Goal: Task Accomplishment & Management: Manage account settings

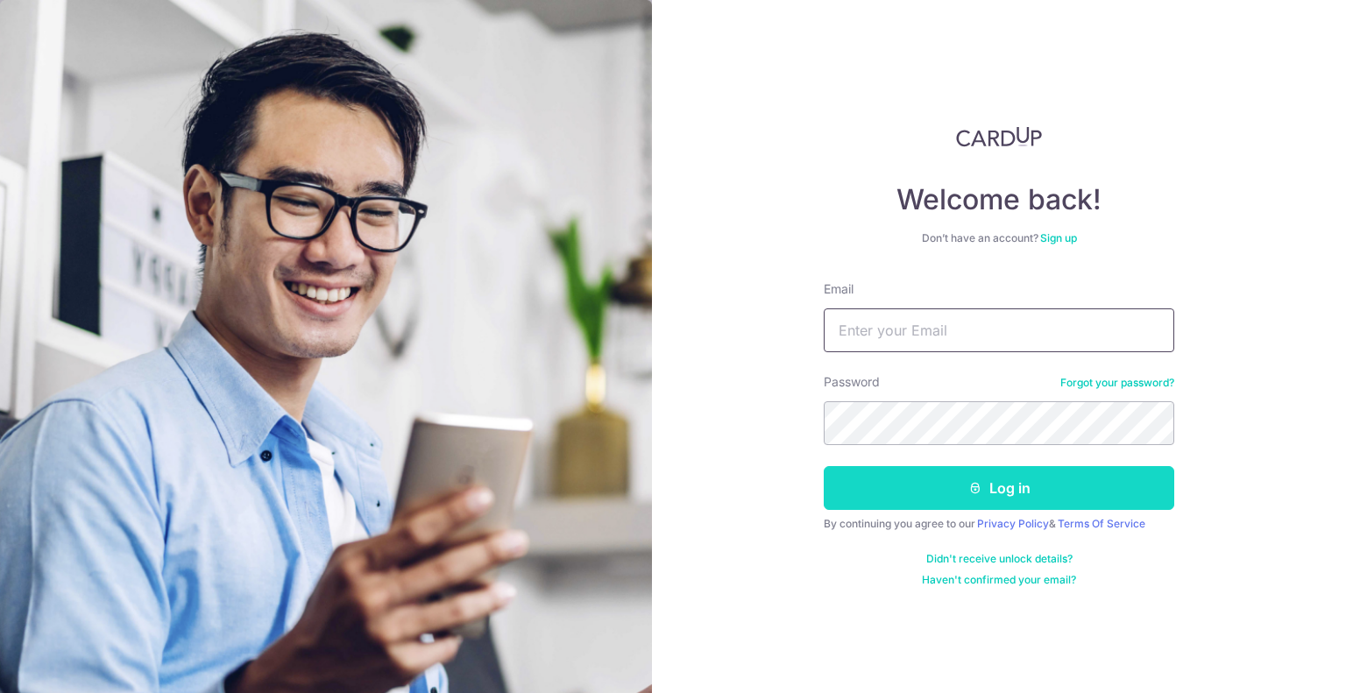
type input "[PERSON_NAME][EMAIL_ADDRESS][DOMAIN_NAME]"
drag, startPoint x: 902, startPoint y: 488, endPoint x: 922, endPoint y: 472, distance: 25.6
click at [902, 489] on button "Log in" at bounding box center [999, 488] width 350 height 44
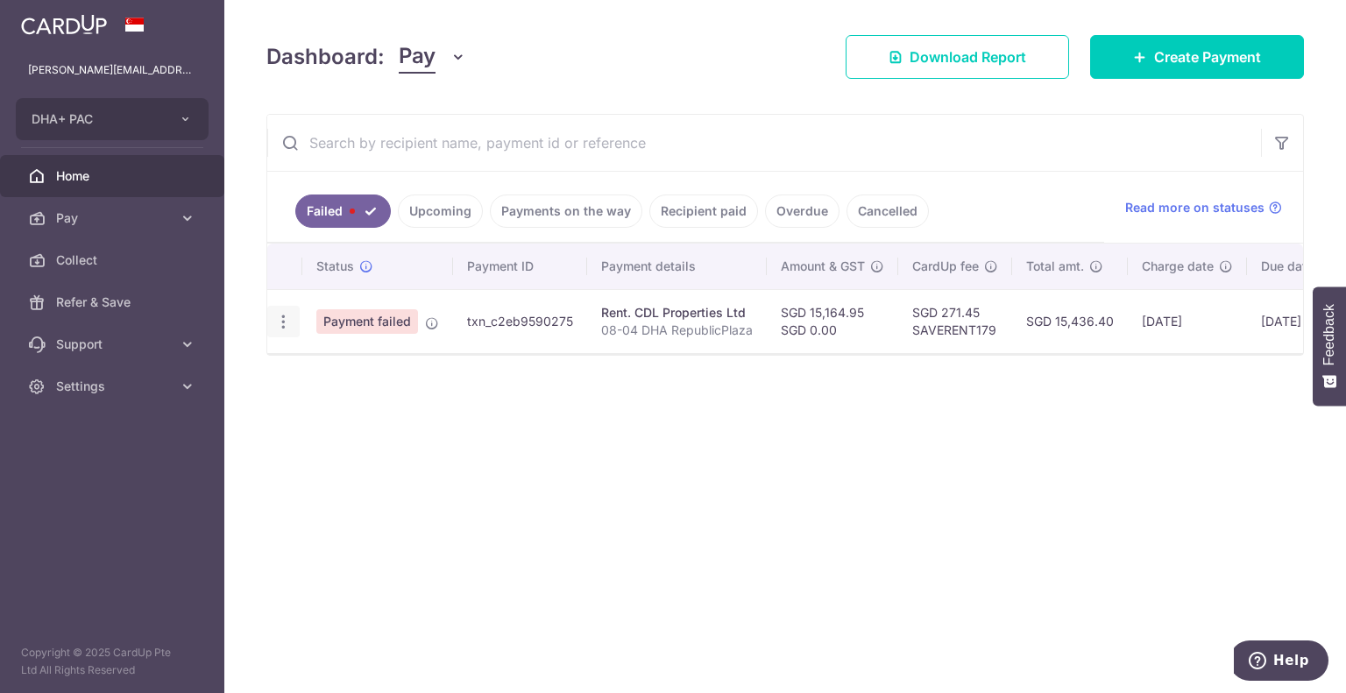
click at [286, 322] on icon "button" at bounding box center [283, 322] width 18 height 18
click at [357, 371] on span "Update payment" at bounding box center [376, 369] width 119 height 21
radio input "true"
type input "15,164.95"
type input "0.00"
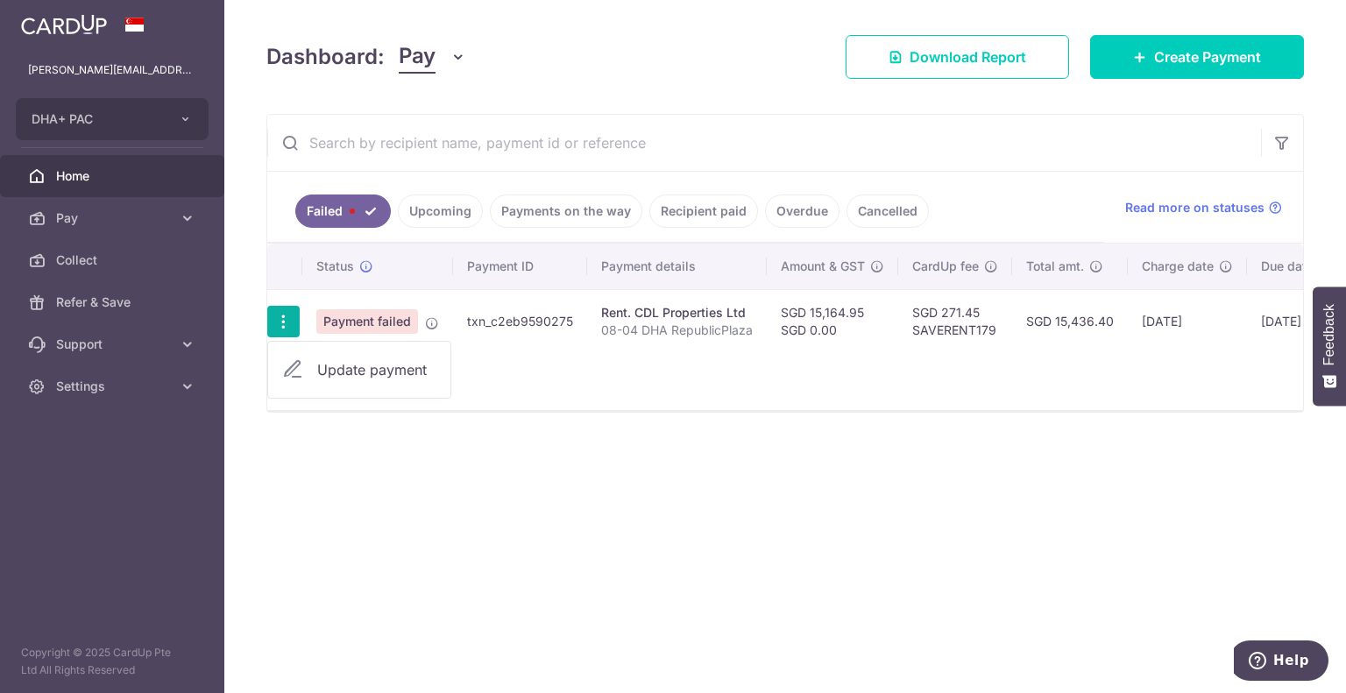
type input "08-04 DHA RepublicPlaza"
type input "Office Rent"
type input "SAVERENT179"
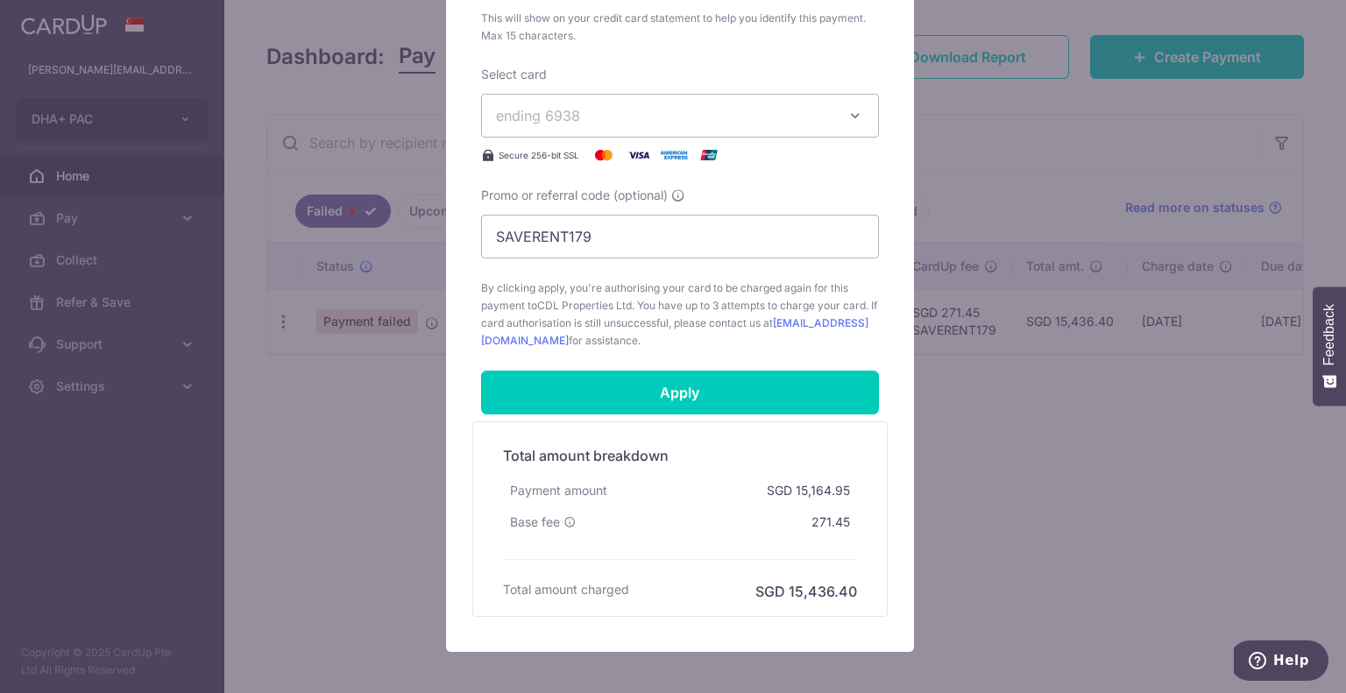
scroll to position [872, 0]
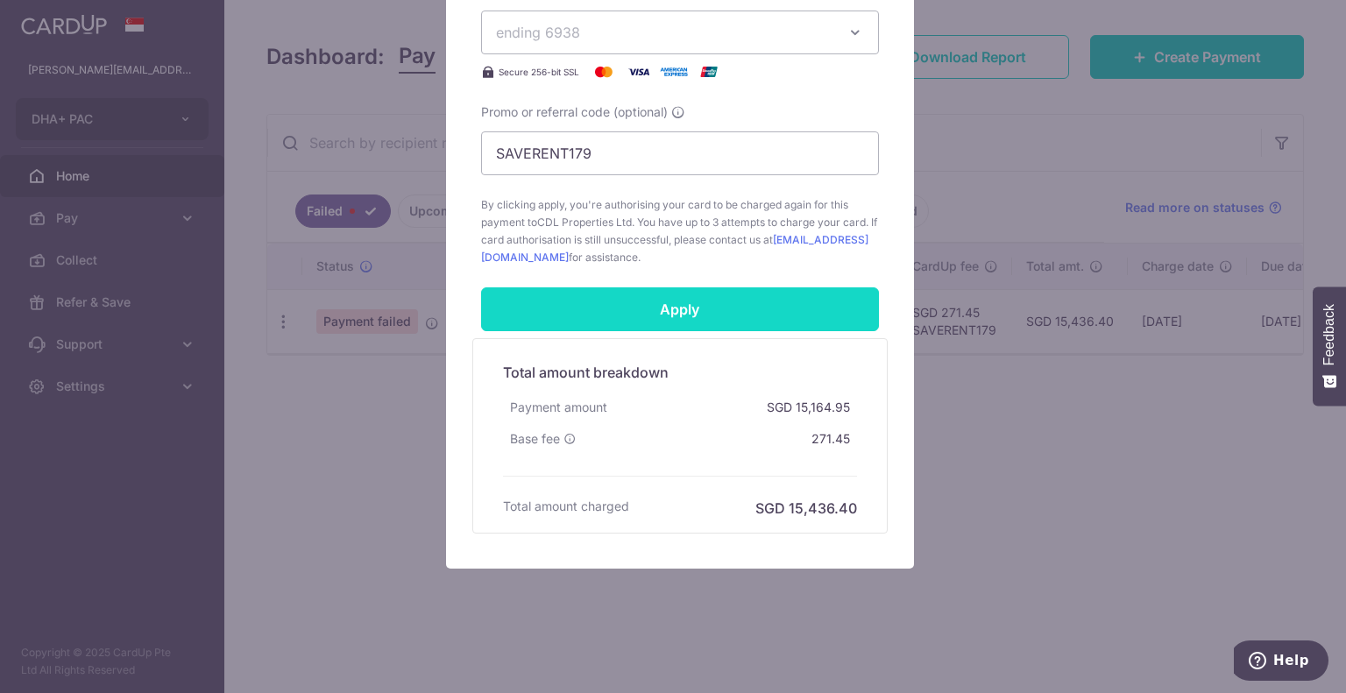
click at [610, 307] on input "Apply" at bounding box center [680, 309] width 398 height 44
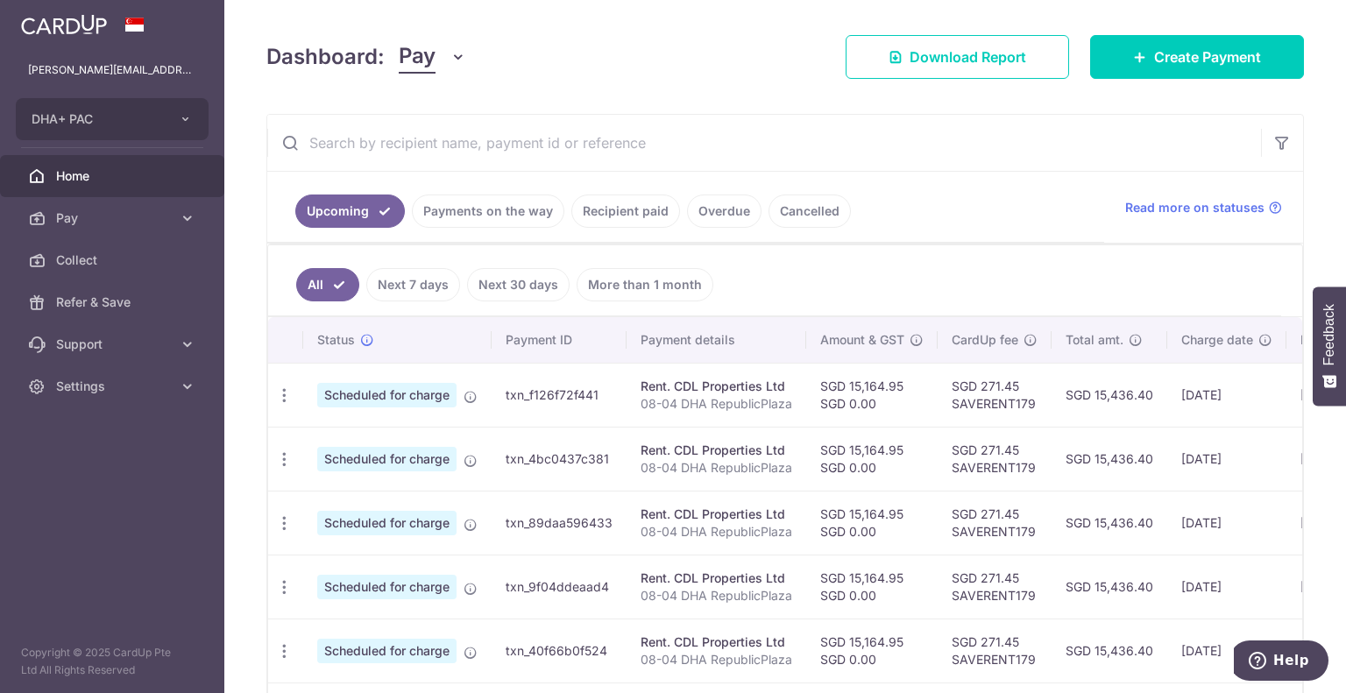
click at [479, 215] on link "Payments on the way" at bounding box center [488, 211] width 152 height 33
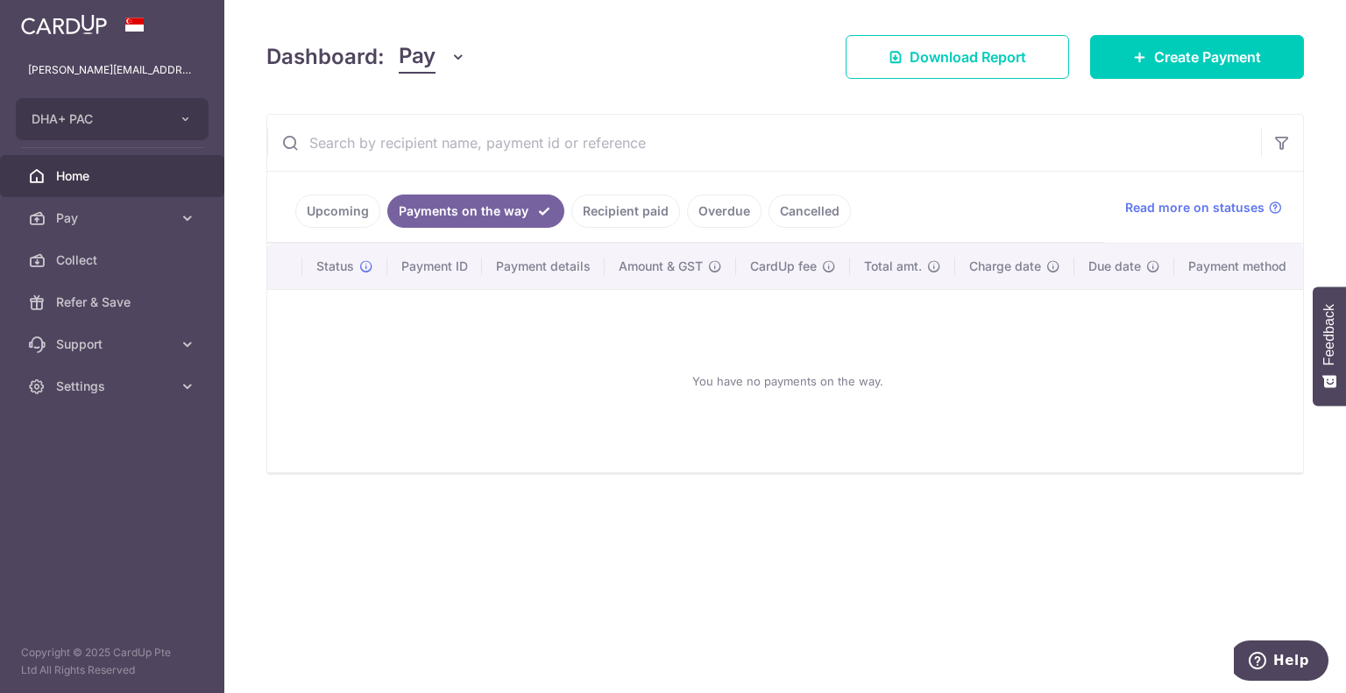
click at [634, 211] on link "Recipient paid" at bounding box center [625, 211] width 109 height 33
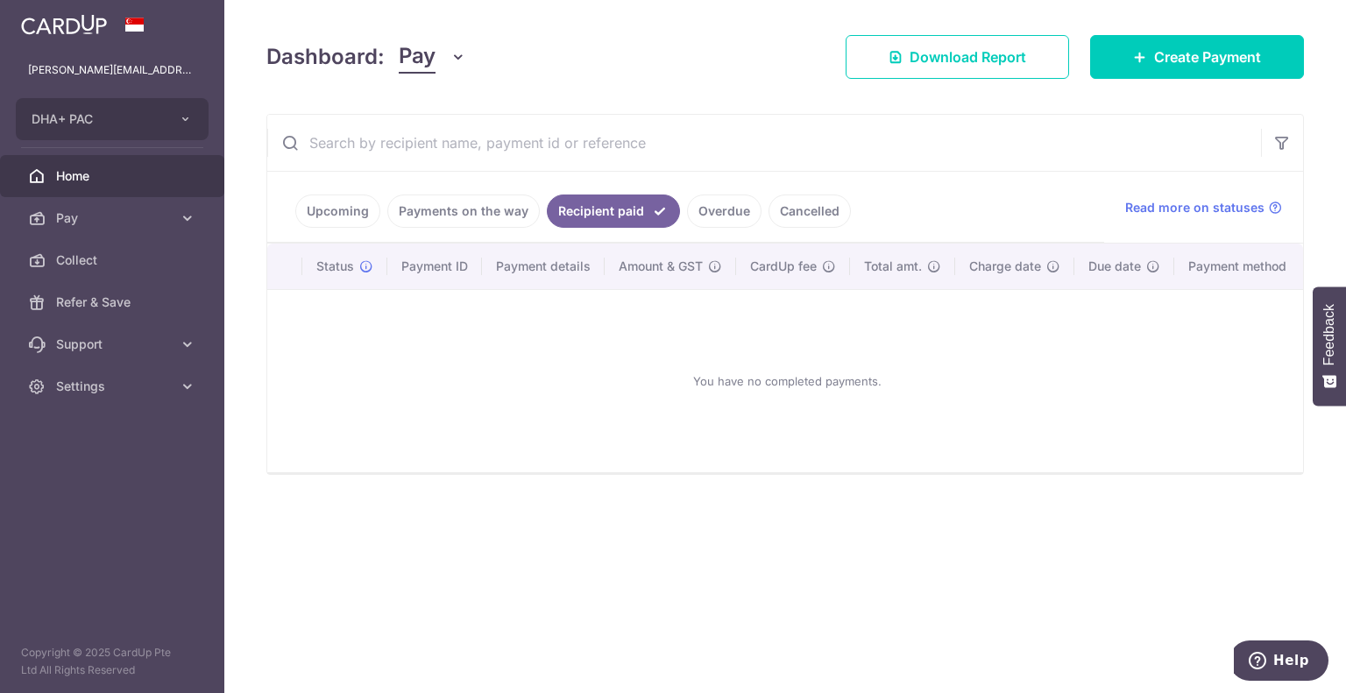
click at [700, 211] on link "Overdue" at bounding box center [724, 211] width 74 height 33
click at [791, 208] on link "Cancelled" at bounding box center [809, 211] width 82 height 33
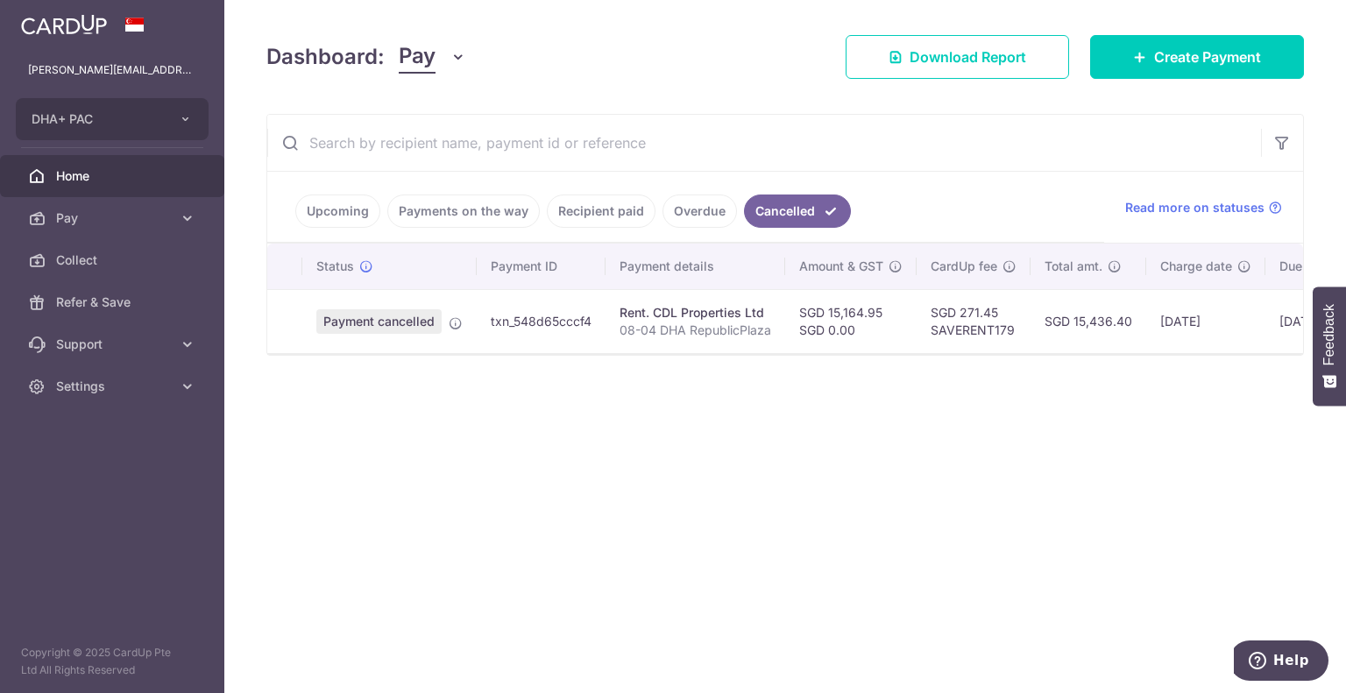
drag, startPoint x: 437, startPoint y: 349, endPoint x: 582, endPoint y: 350, distance: 144.6
click at [582, 350] on tr "Payment cancelled txn_548d65cccf4 Rent. CDL Properties Ltd 08-04 DHA RepublicPl…" at bounding box center [882, 321] width 1231 height 64
click at [358, 216] on link "Upcoming" at bounding box center [337, 211] width 85 height 33
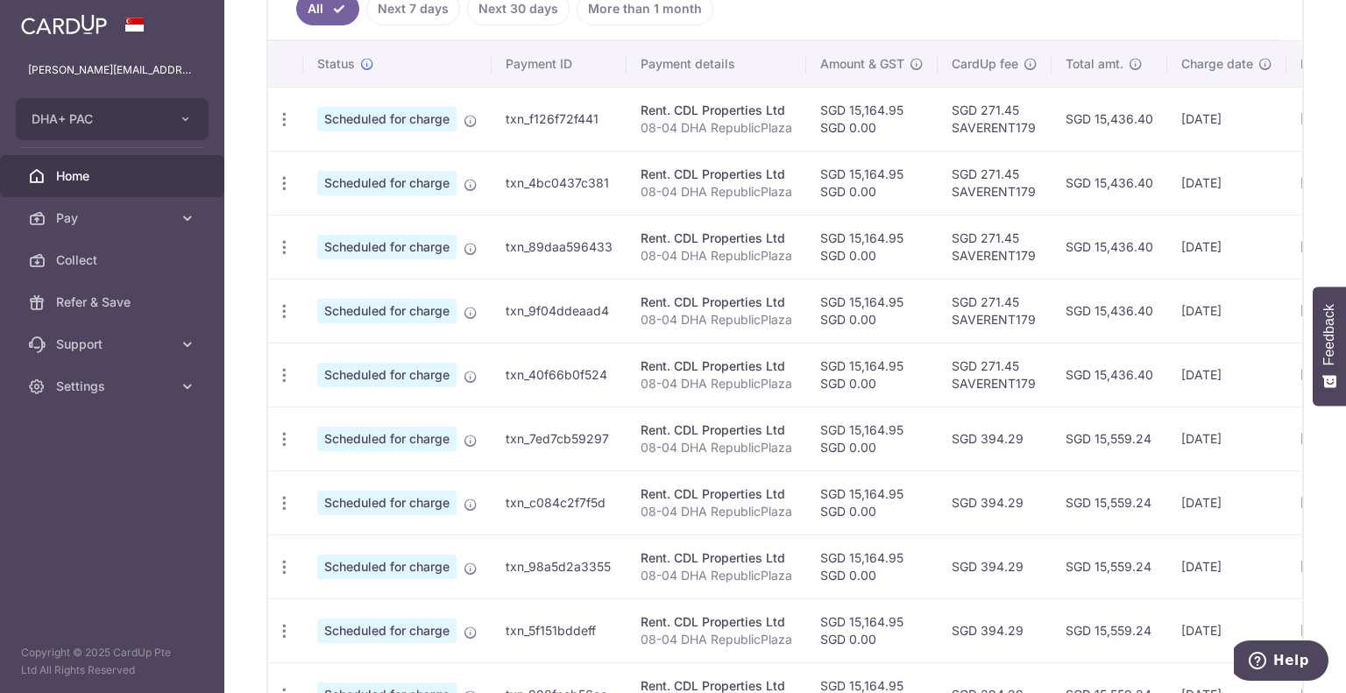
scroll to position [442, 0]
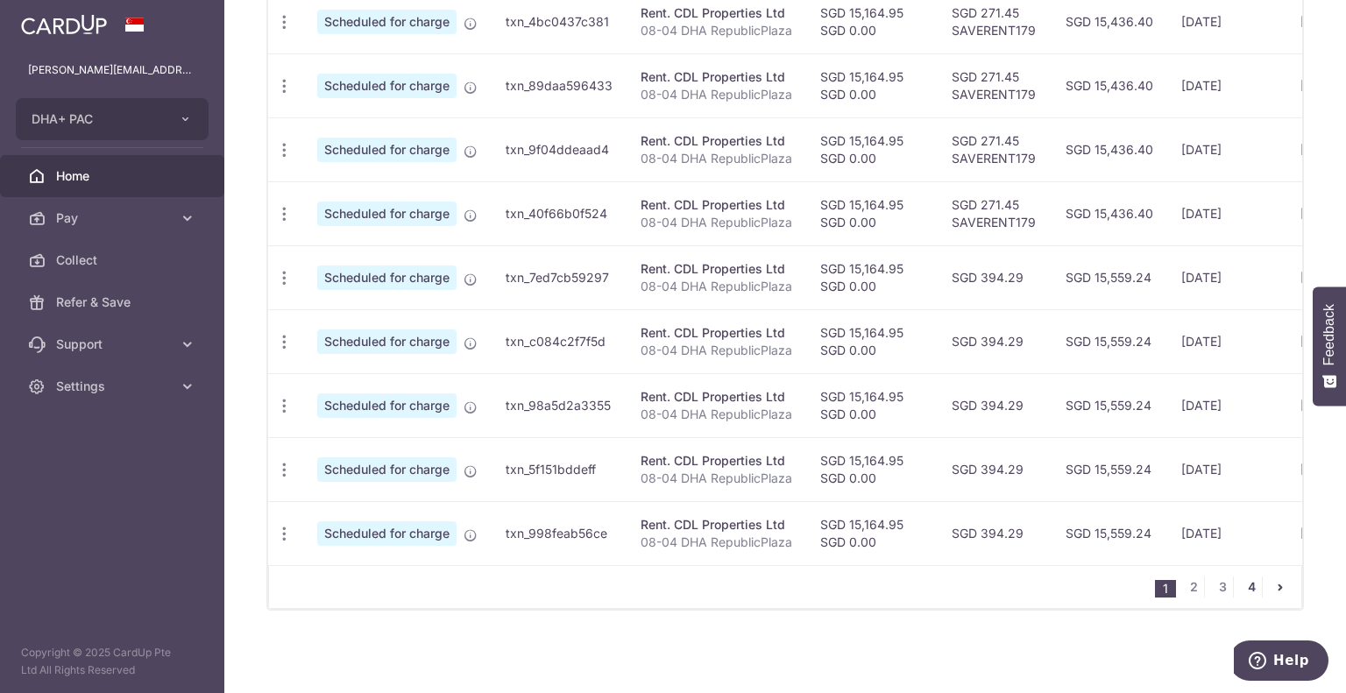
click at [1247, 591] on link "4" at bounding box center [1251, 587] width 21 height 21
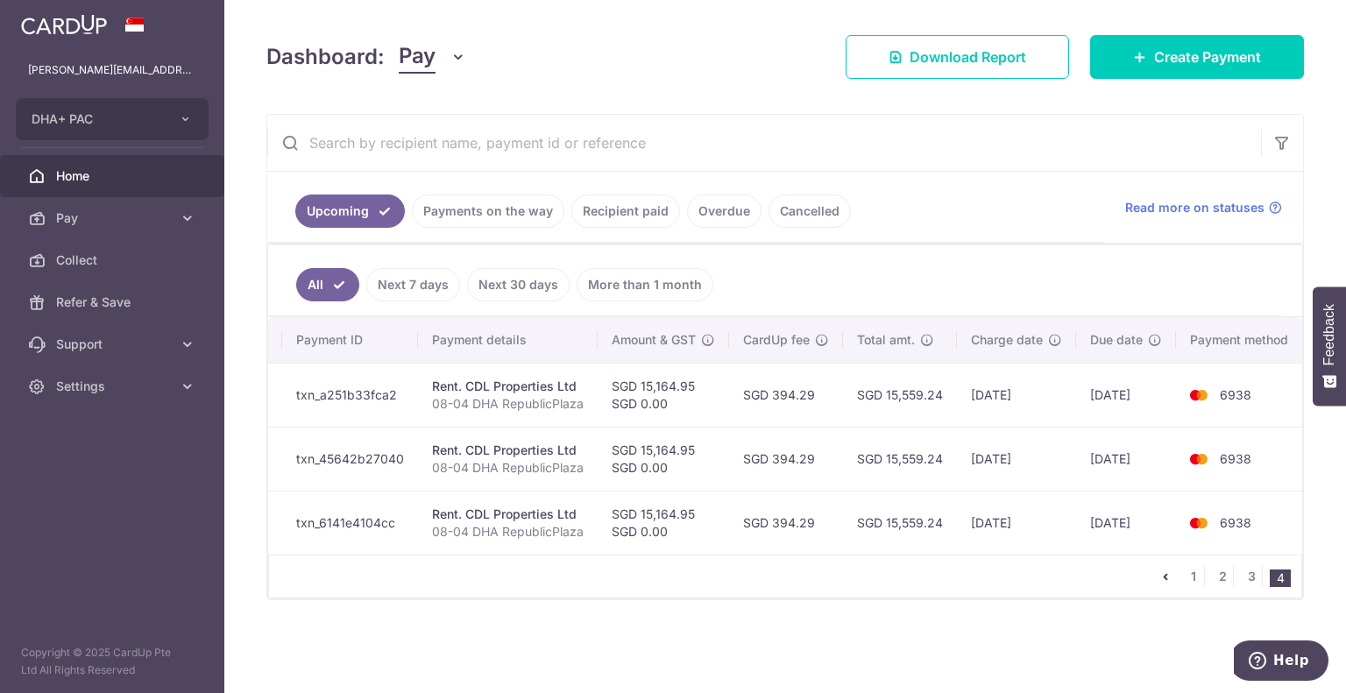
scroll to position [0, 0]
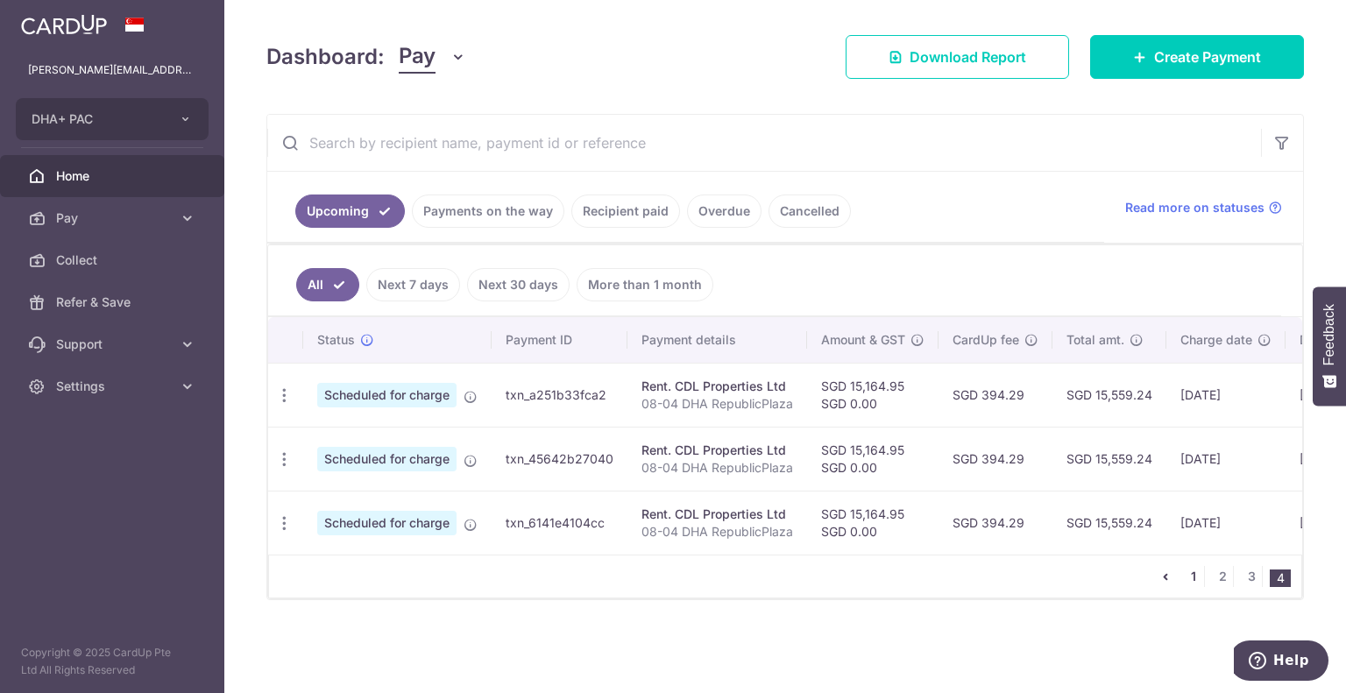
click at [1195, 580] on link "1" at bounding box center [1193, 576] width 21 height 21
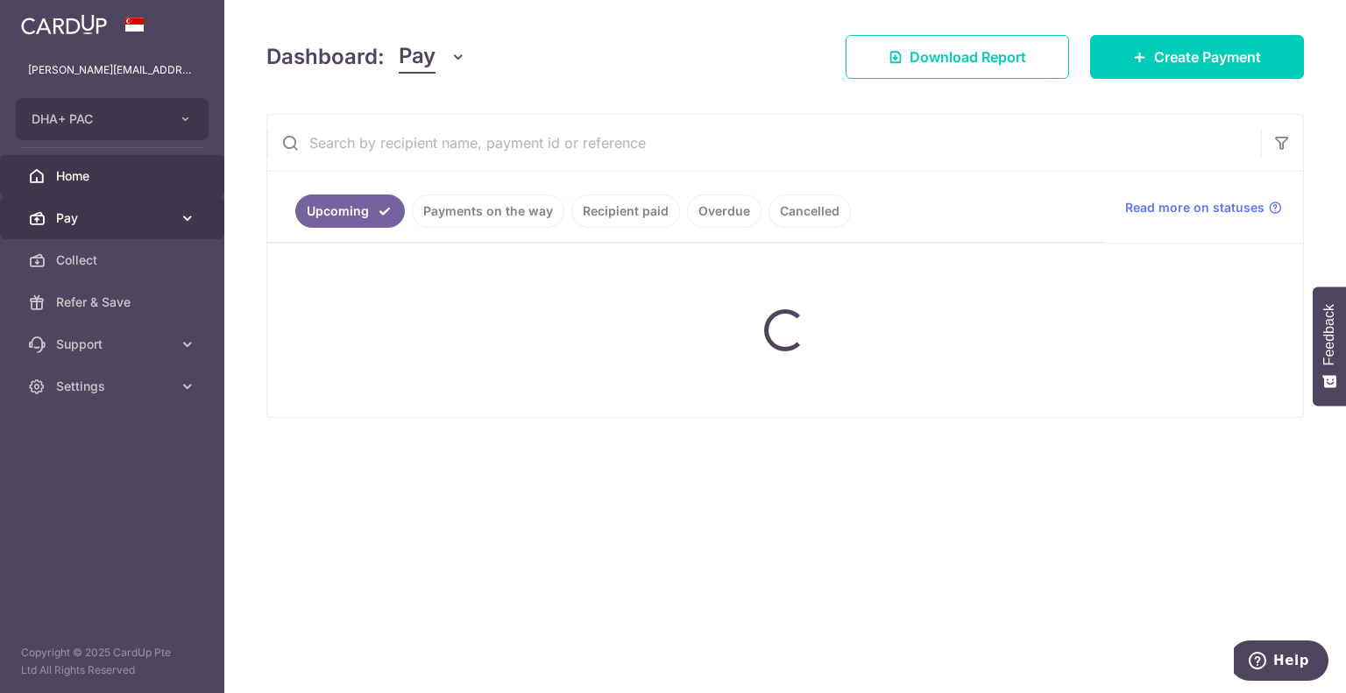
click at [191, 212] on icon at bounding box center [188, 218] width 18 height 18
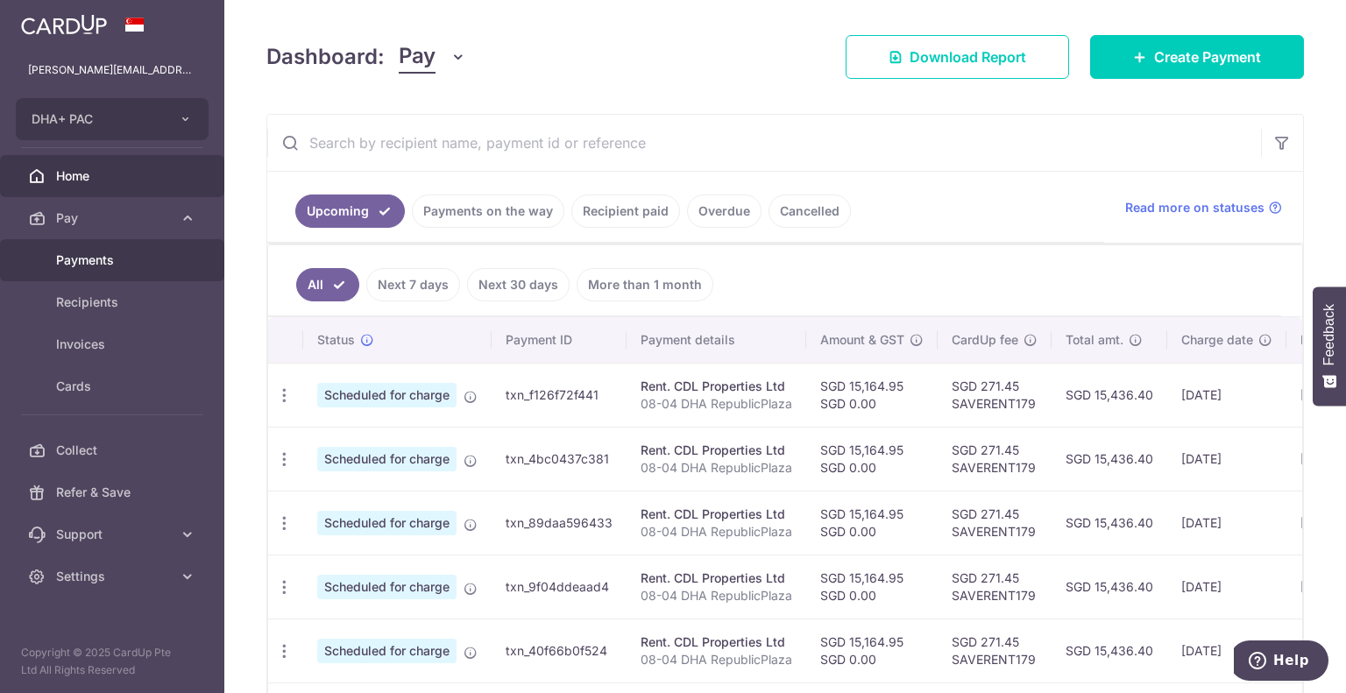
click at [103, 260] on span "Payments" at bounding box center [114, 260] width 116 height 18
